Goal: Information Seeking & Learning: Learn about a topic

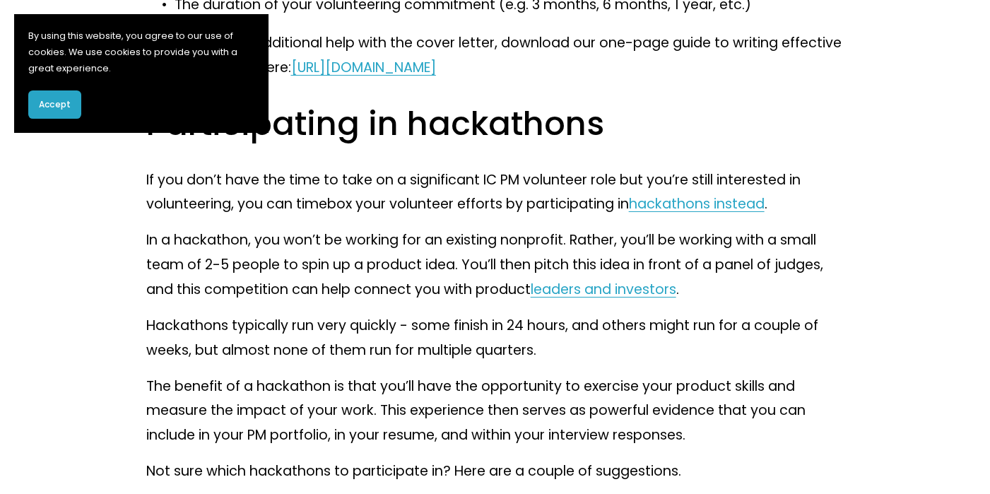
scroll to position [3931, 0]
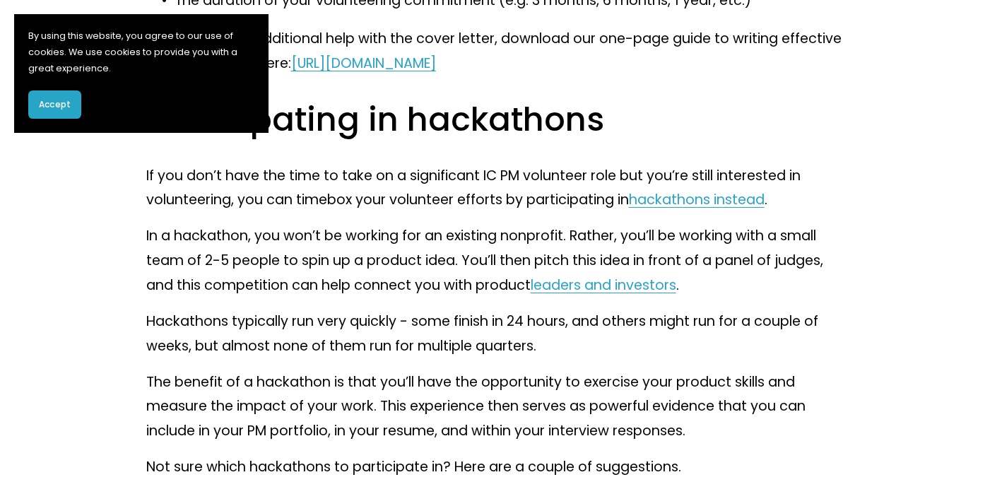
click at [675, 209] on link "hackathons instead" at bounding box center [697, 199] width 136 height 19
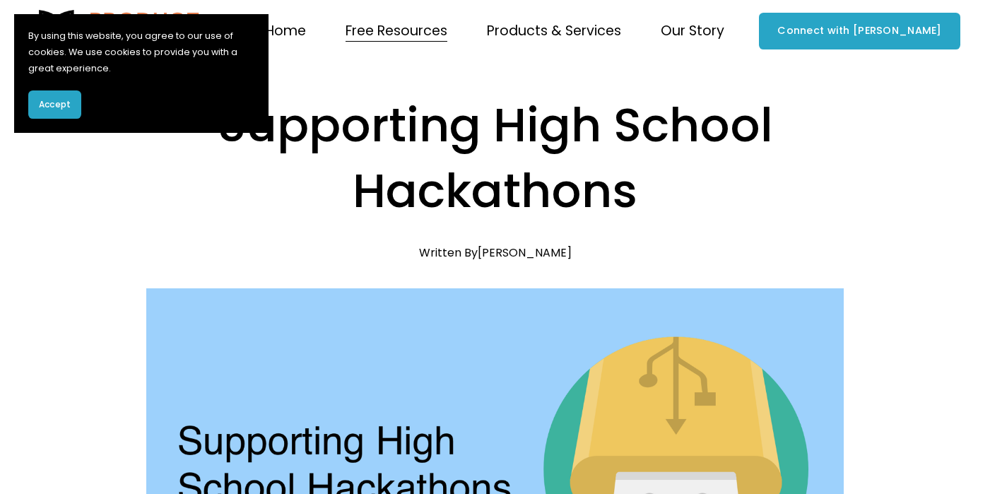
click at [0, 0] on span "Courses" at bounding box center [0, 0] width 0 height 0
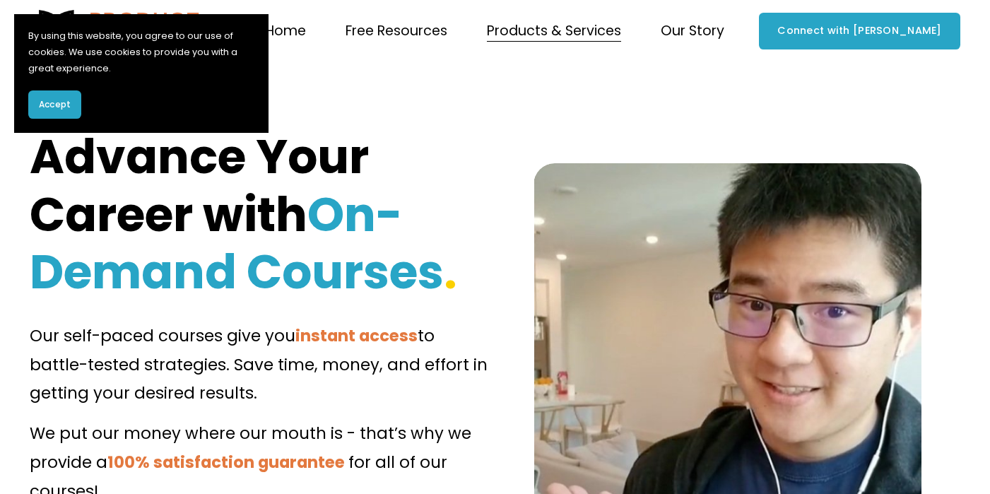
click at [0, 0] on span "Workshops" at bounding box center [0, 0] width 0 height 0
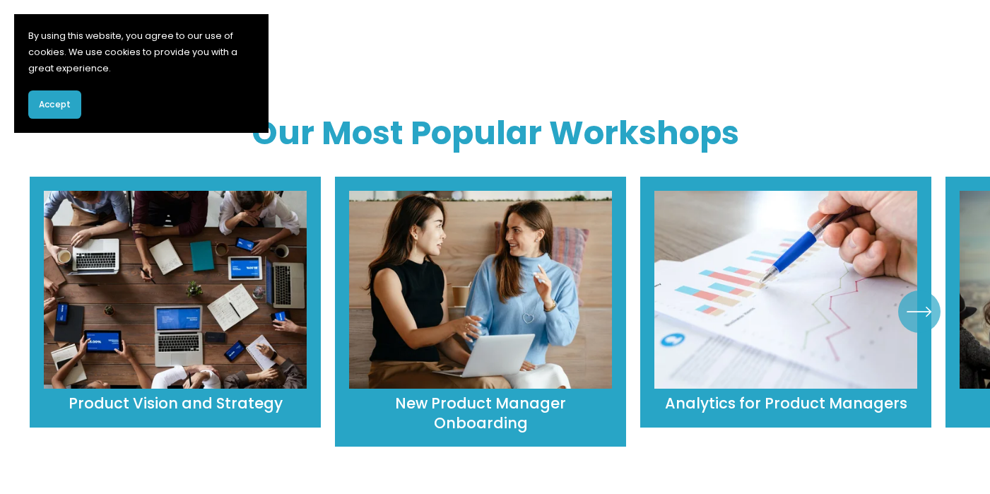
scroll to position [534, 0]
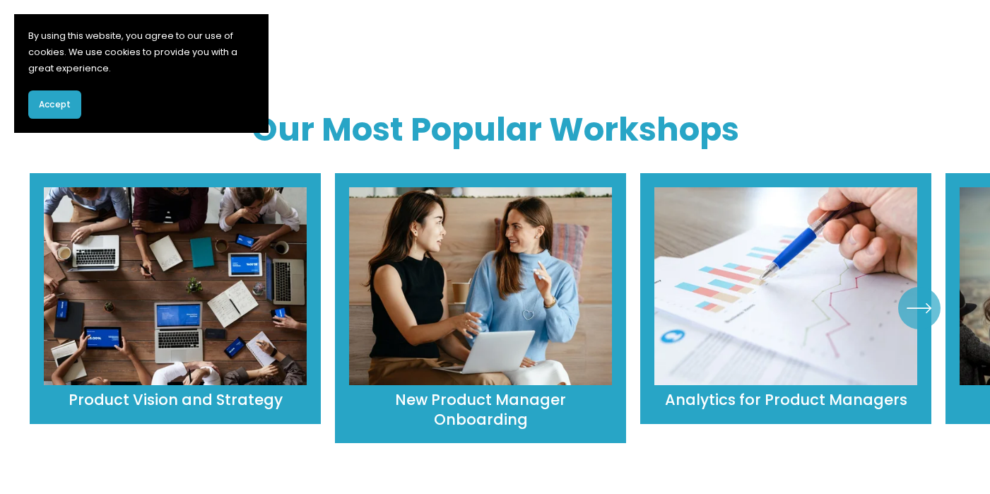
click at [923, 295] on icon "\a \a \a Next\a \a" at bounding box center [919, 307] width 25 height 25
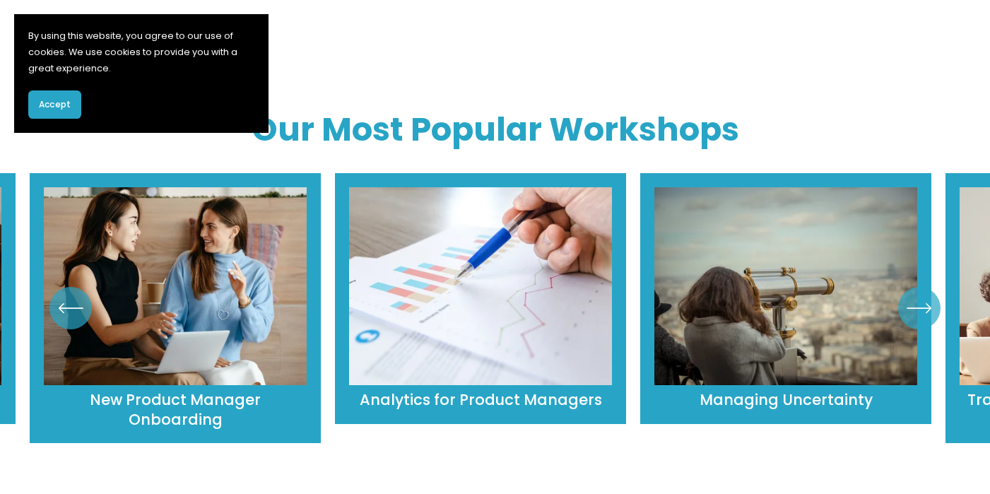
click at [923, 295] on icon "\a \a \a Next\a \a" at bounding box center [919, 307] width 25 height 25
